Goal: Task Accomplishment & Management: Complete application form

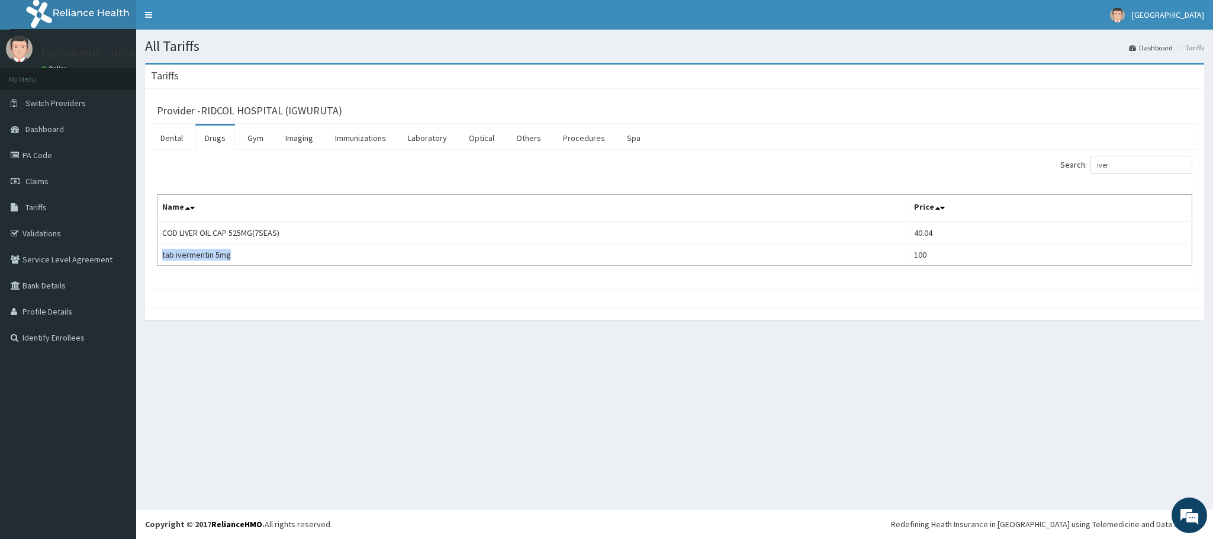
click at [37, 150] on link "PA Code" at bounding box center [68, 155] width 136 height 26
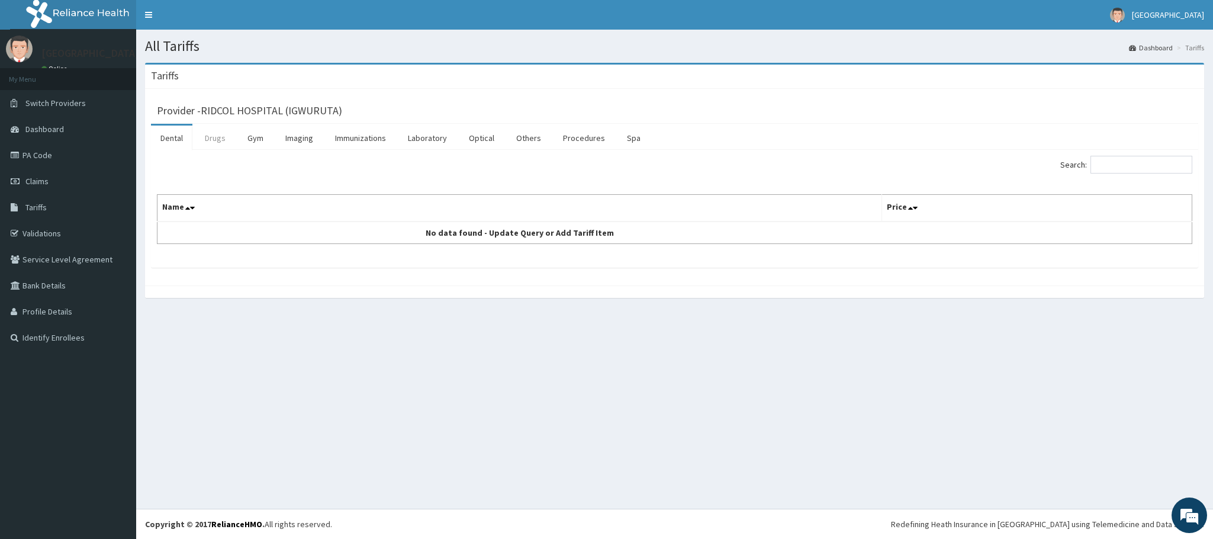
click at [211, 148] on link "Drugs" at bounding box center [215, 138] width 40 height 25
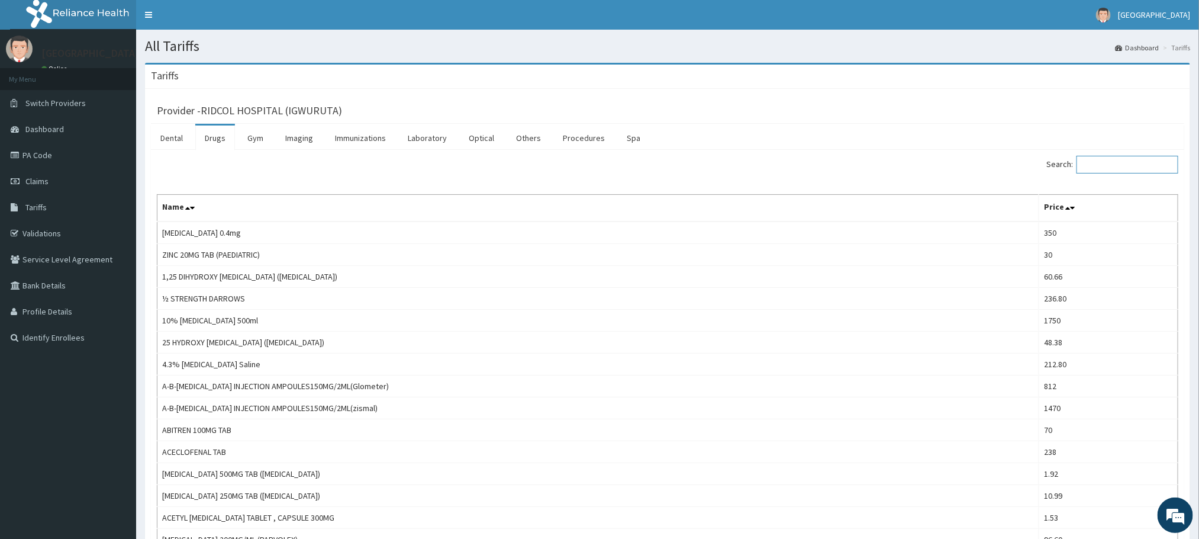
click at [1089, 160] on input "Search:" at bounding box center [1128, 165] width 102 height 18
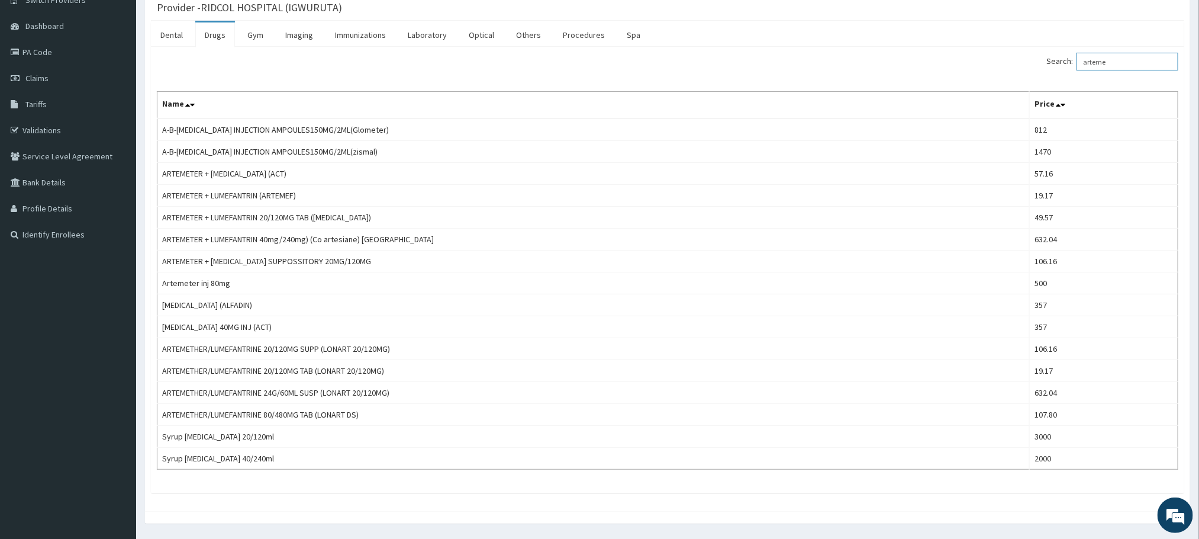
scroll to position [107, 0]
drag, startPoint x: 1128, startPoint y: 62, endPoint x: 1069, endPoint y: 59, distance: 59.3
click at [1069, 59] on label "Search: arteme" at bounding box center [1113, 58] width 132 height 18
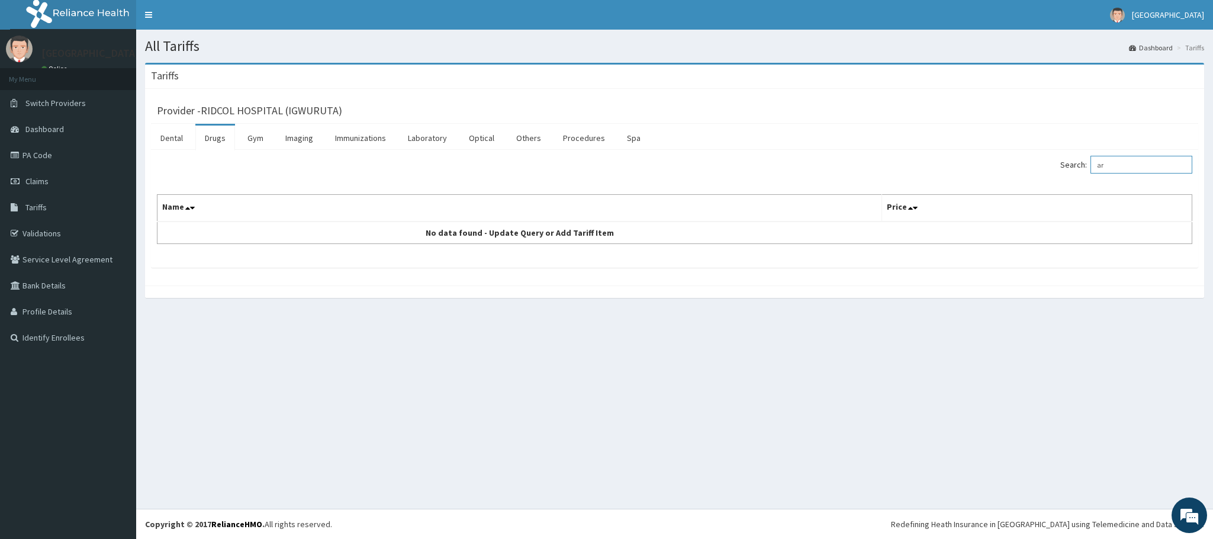
type input "a"
type input "p"
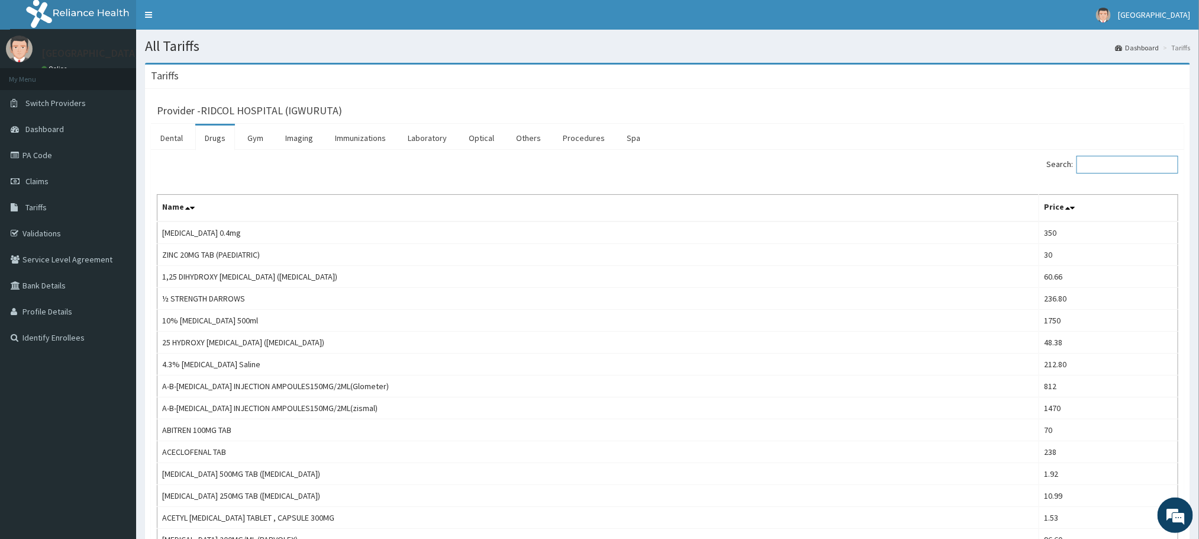
type input "a"
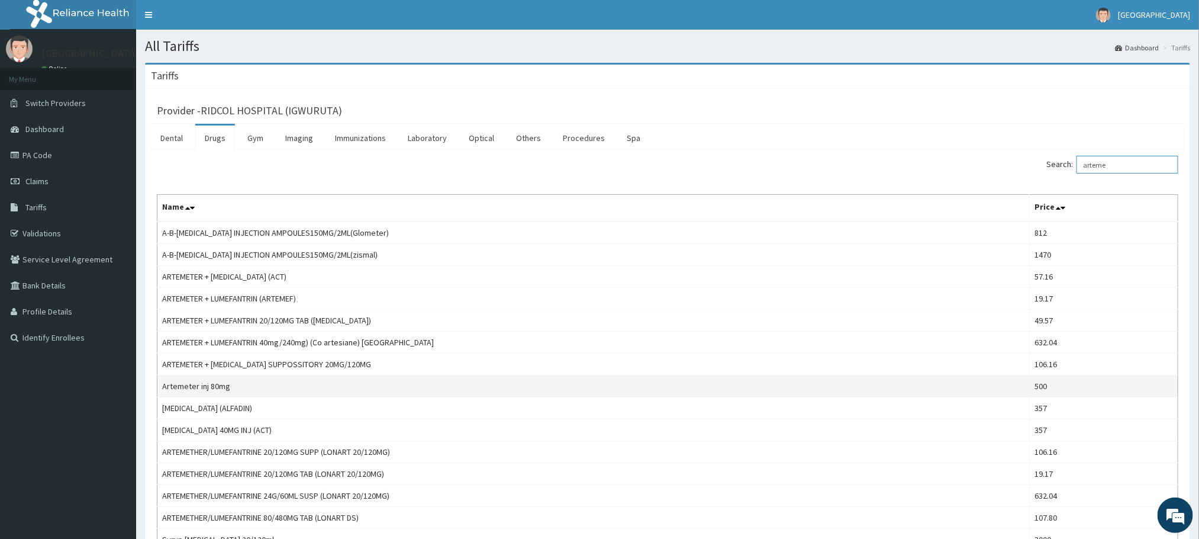
type input "arteme"
drag, startPoint x: 227, startPoint y: 391, endPoint x: 162, endPoint y: 395, distance: 65.2
click at [162, 395] on td "Artemeter inj 80mg" at bounding box center [593, 386] width 873 height 22
copy td "Artemeter inj 80mg"
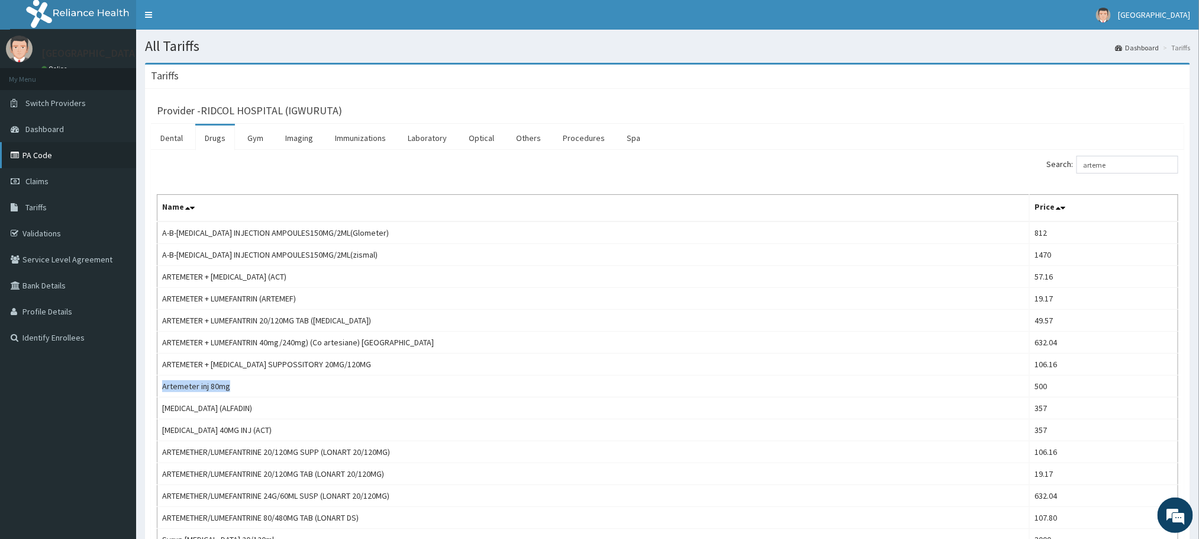
click at [43, 155] on link "PA Code" at bounding box center [68, 155] width 136 height 26
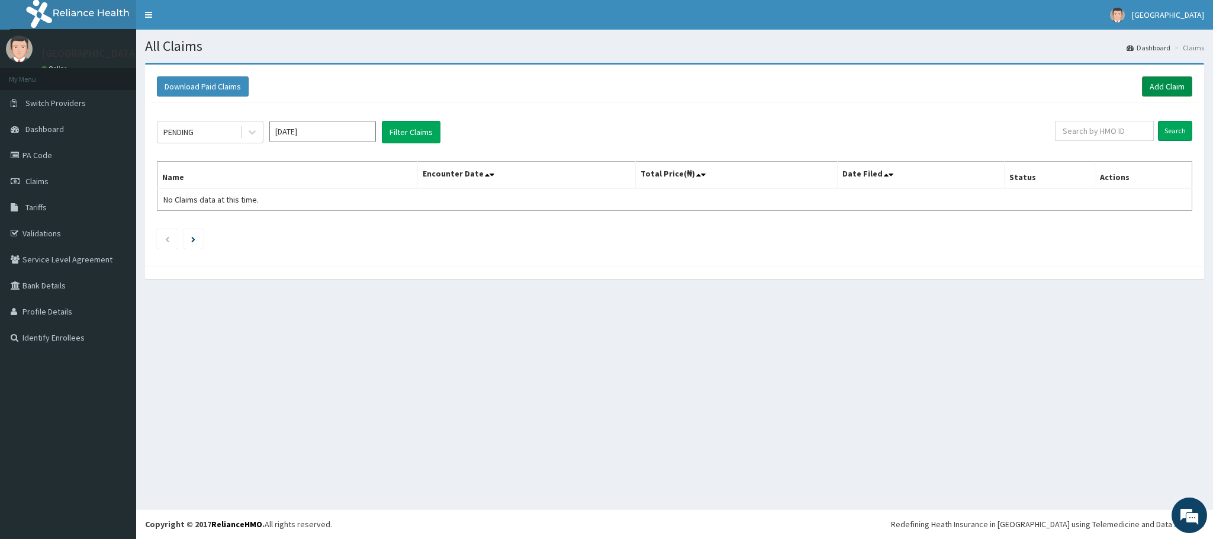
click at [1159, 82] on link "Add Claim" at bounding box center [1167, 86] width 50 height 20
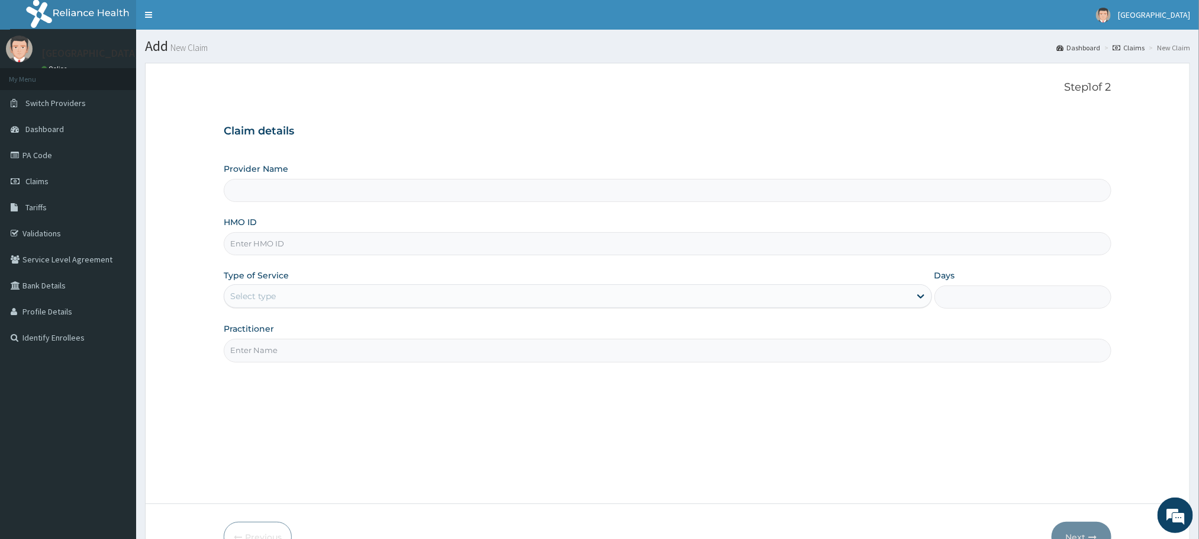
type input "RIDCOL HOSPITAL (IGWURUTA)"
click at [307, 255] on input "HMO ID" at bounding box center [667, 243] width 887 height 23
paste input "tmt/10183/a"
type input "tmt/10183/a"
click at [255, 307] on div "Select type" at bounding box center [578, 296] width 708 height 24
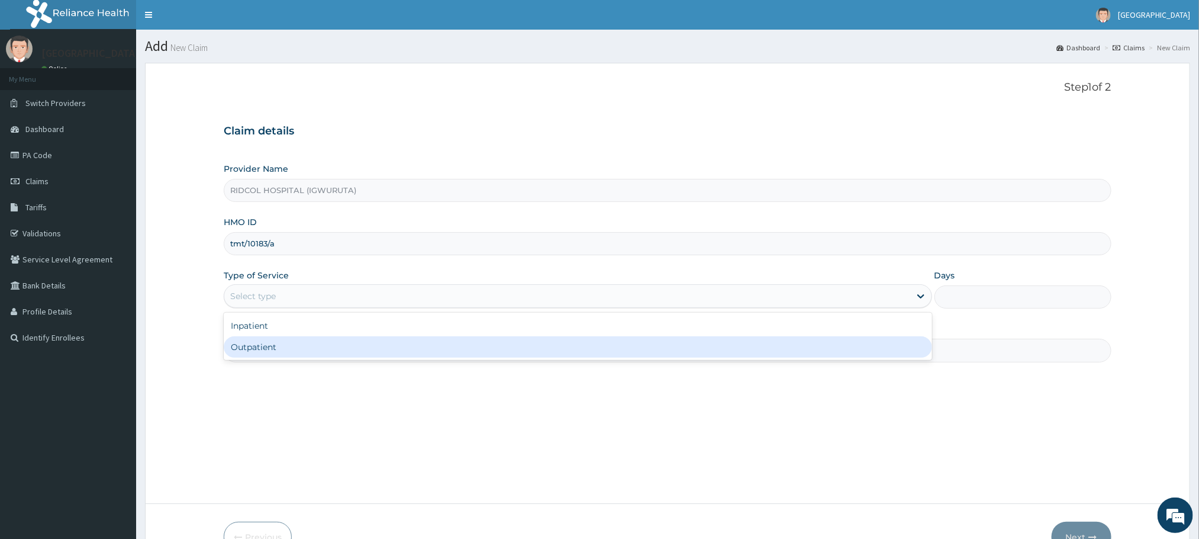
click at [251, 345] on div "Outpatient" at bounding box center [578, 346] width 708 height 21
type input "1"
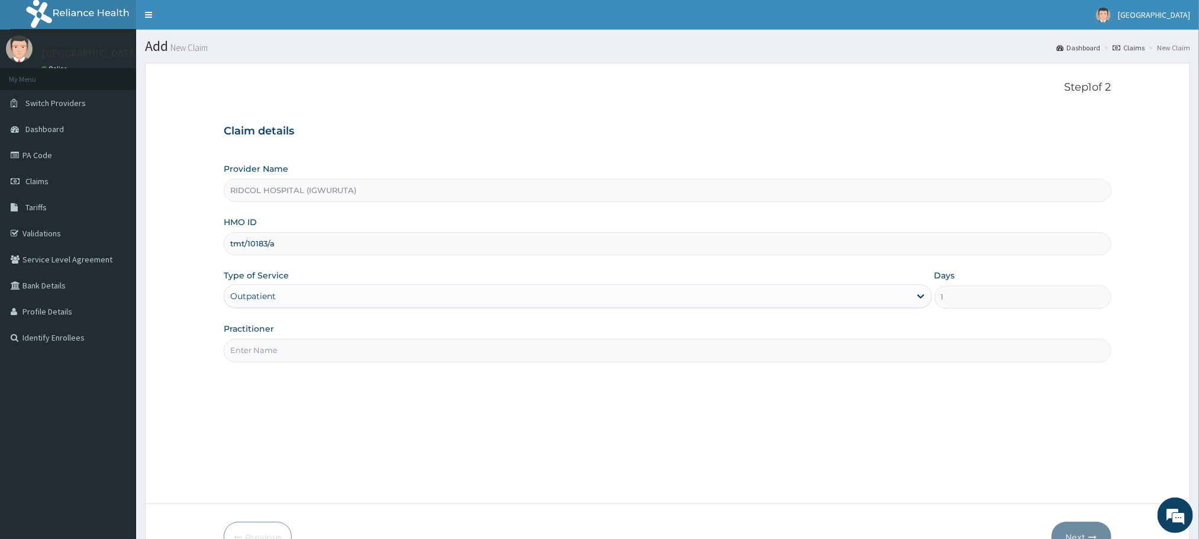
click at [279, 350] on input "Practitioner" at bounding box center [667, 350] width 887 height 23
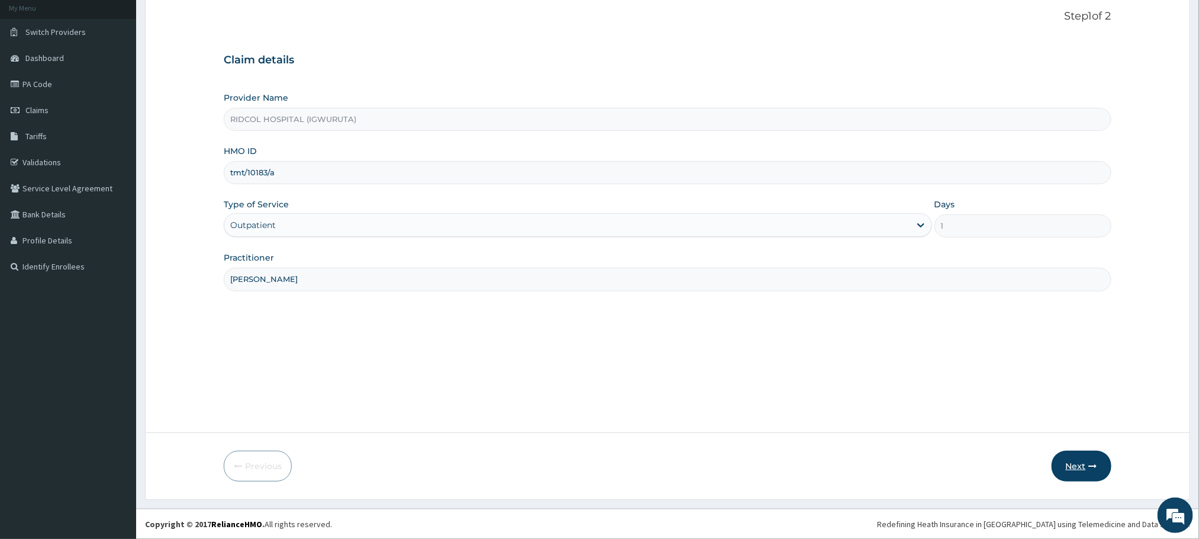
type input "dr hammed"
click at [1079, 466] on button "Next" at bounding box center [1082, 466] width 60 height 31
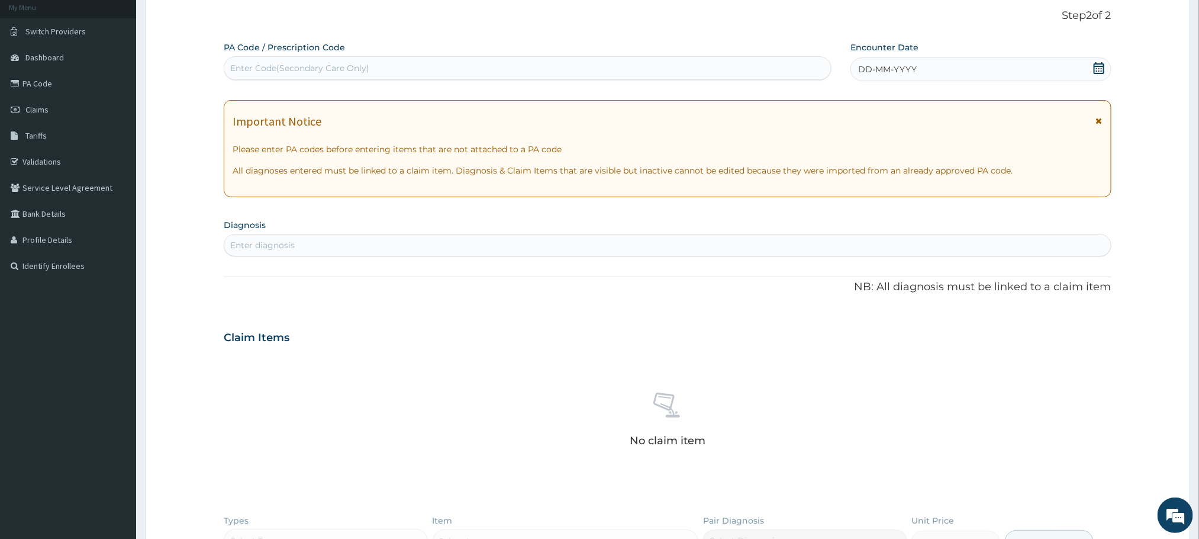
click at [391, 77] on div "Enter Code(Secondary Care Only)" at bounding box center [527, 68] width 607 height 19
paste input "PA/5AE603"
type input "PA/5AE603"
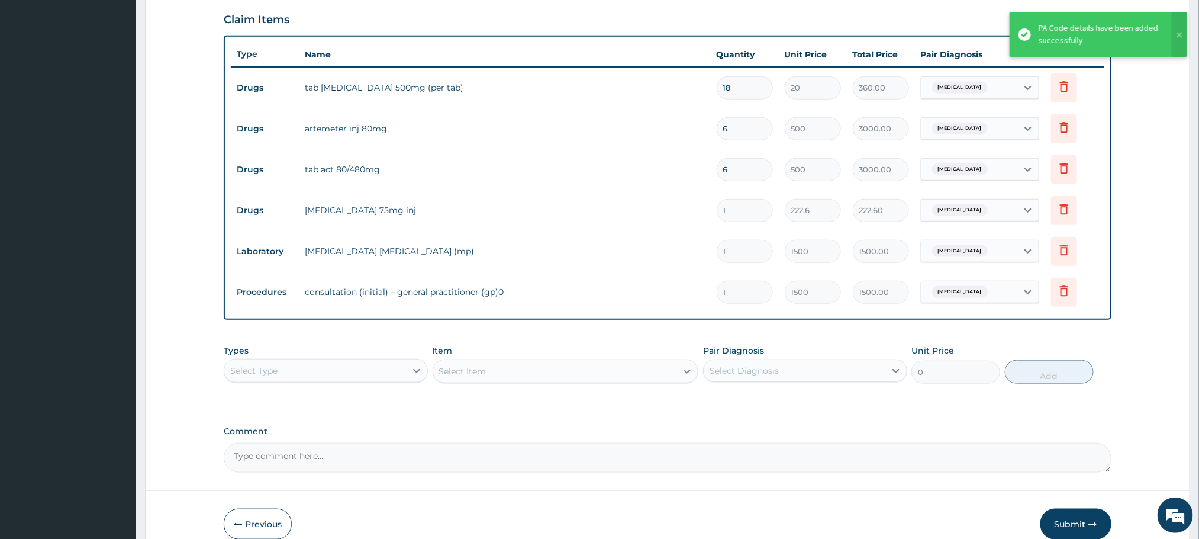
scroll to position [452, 0]
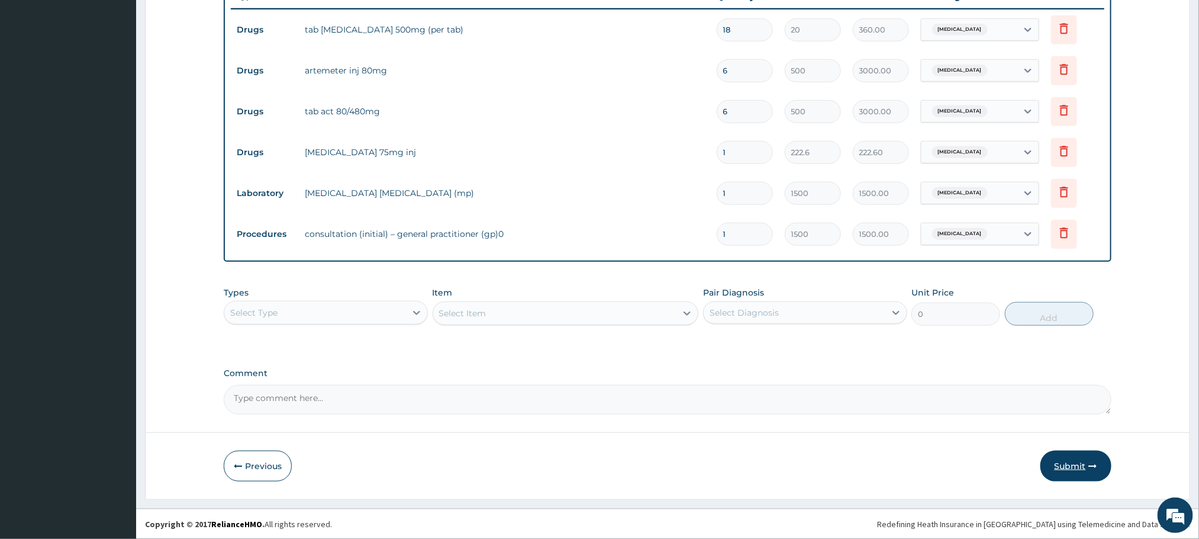
click at [1059, 460] on button "Submit" at bounding box center [1076, 466] width 71 height 31
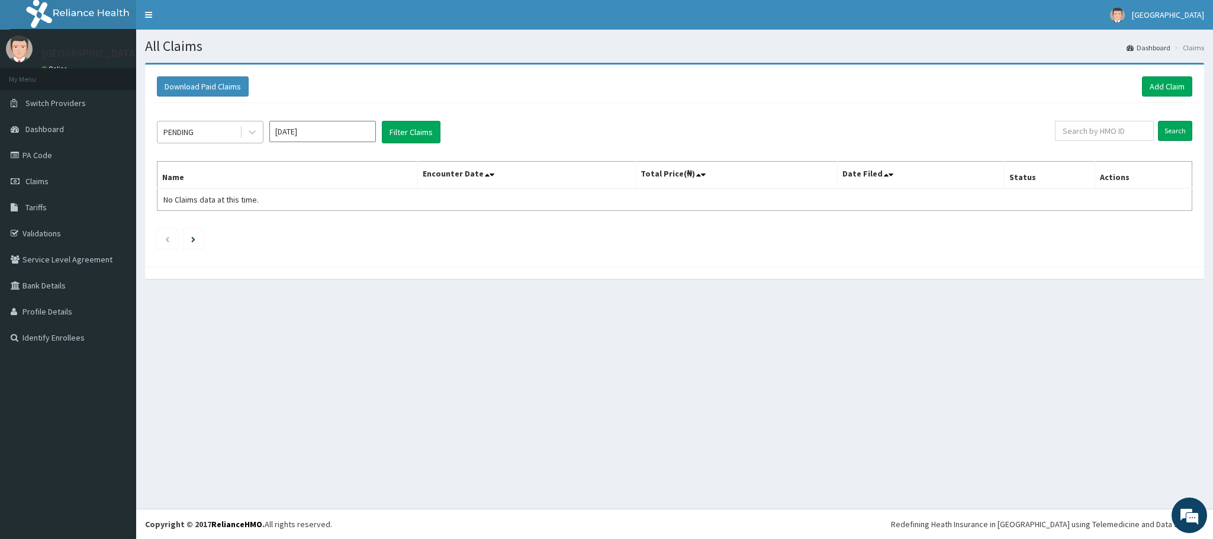
click at [217, 139] on div "PENDING" at bounding box center [198, 132] width 82 height 19
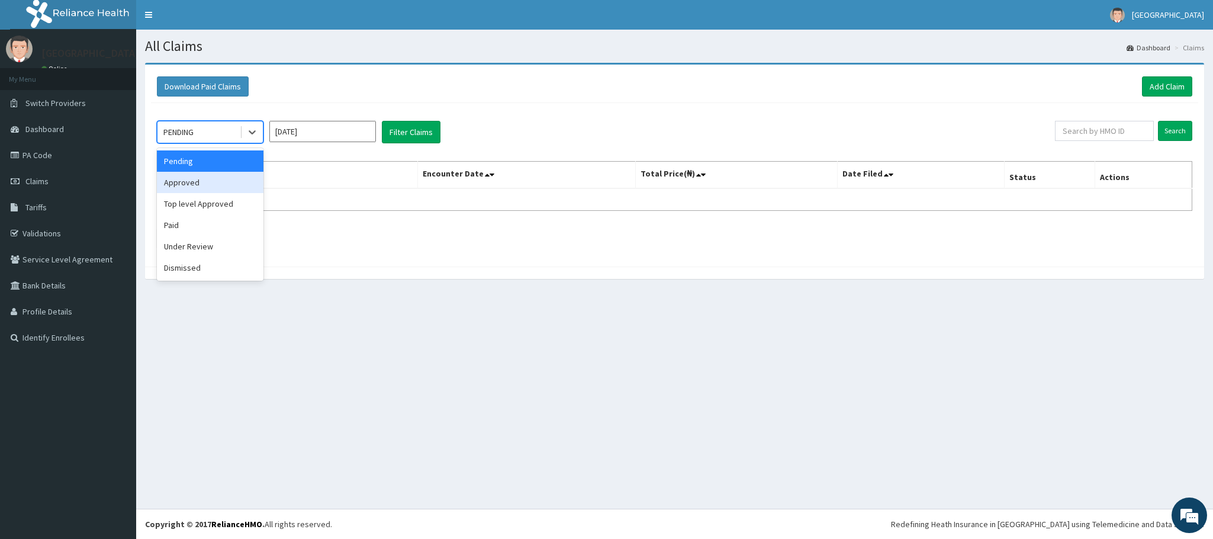
click at [192, 190] on div "Approved" at bounding box center [210, 182] width 107 height 21
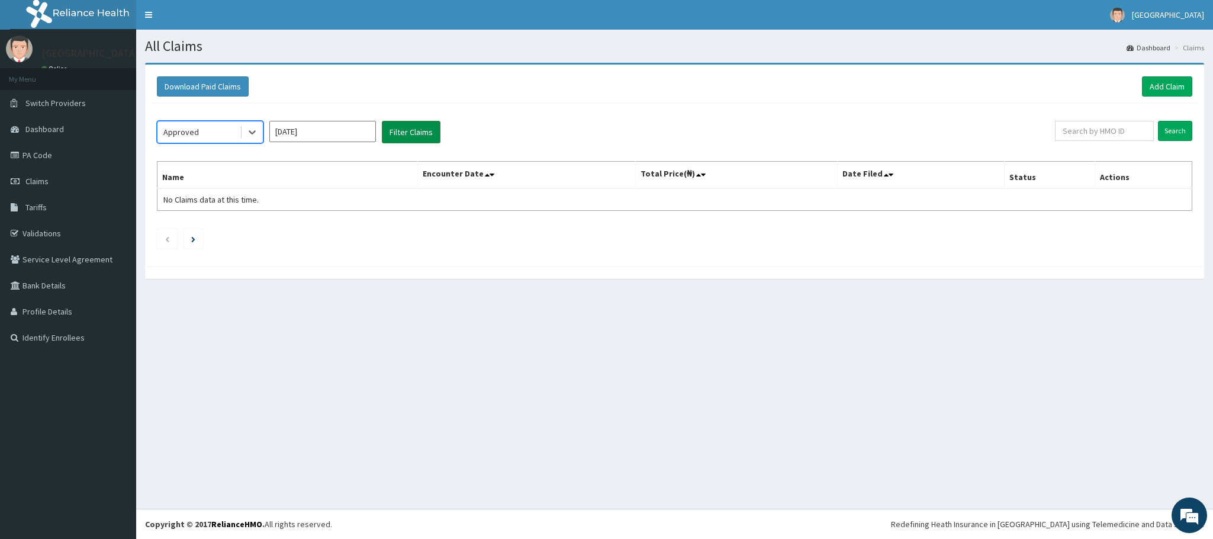
click at [385, 139] on button "Filter Claims" at bounding box center [411, 132] width 59 height 22
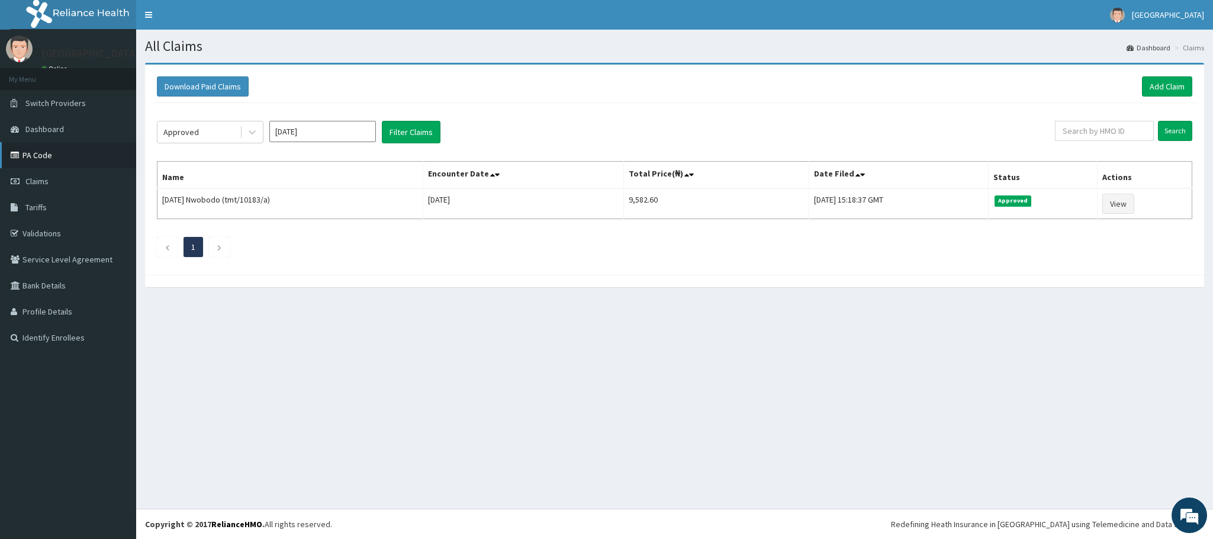
click at [46, 155] on link "PA Code" at bounding box center [68, 155] width 136 height 26
